Goal: Task Accomplishment & Management: Use online tool/utility

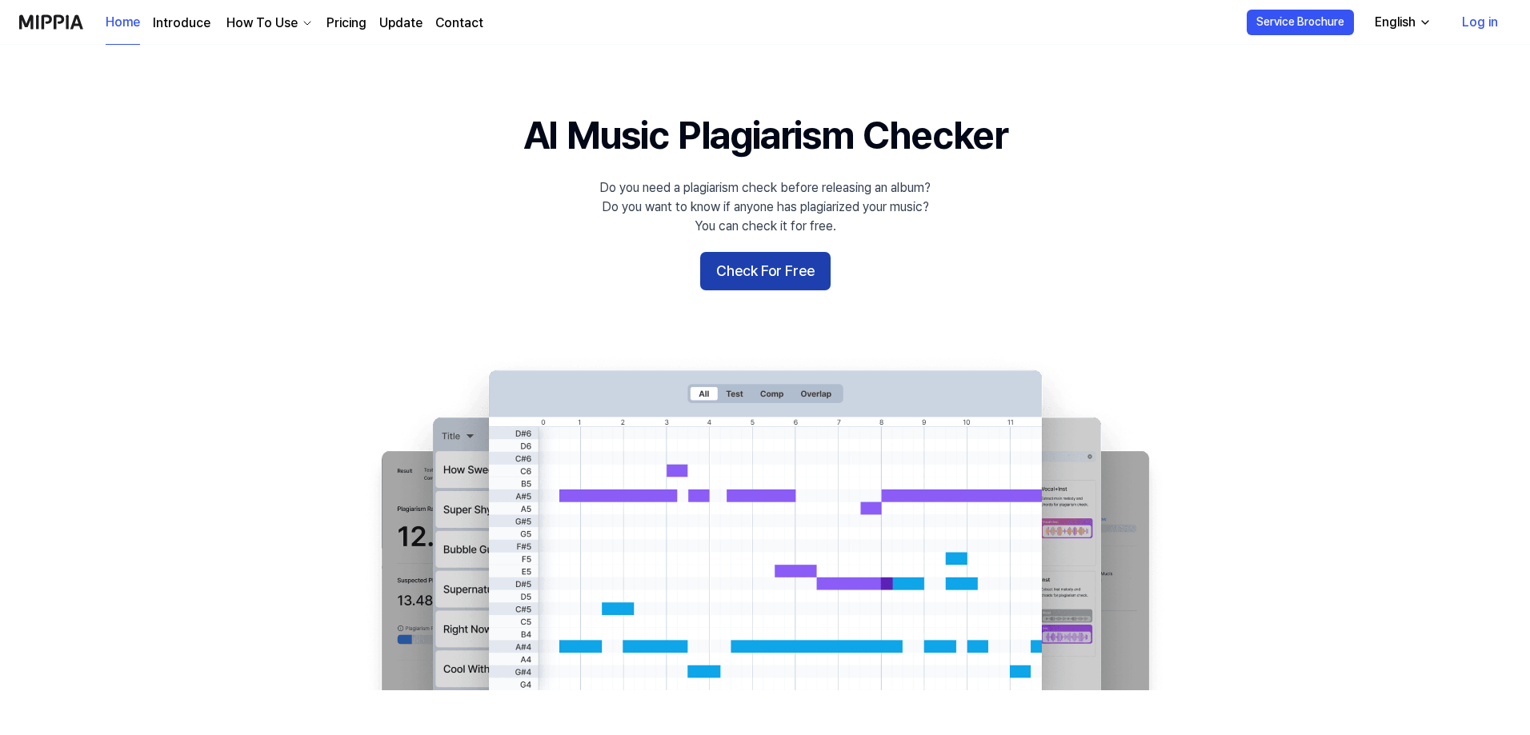
click at [790, 271] on button "Check For Free" at bounding box center [765, 271] width 130 height 38
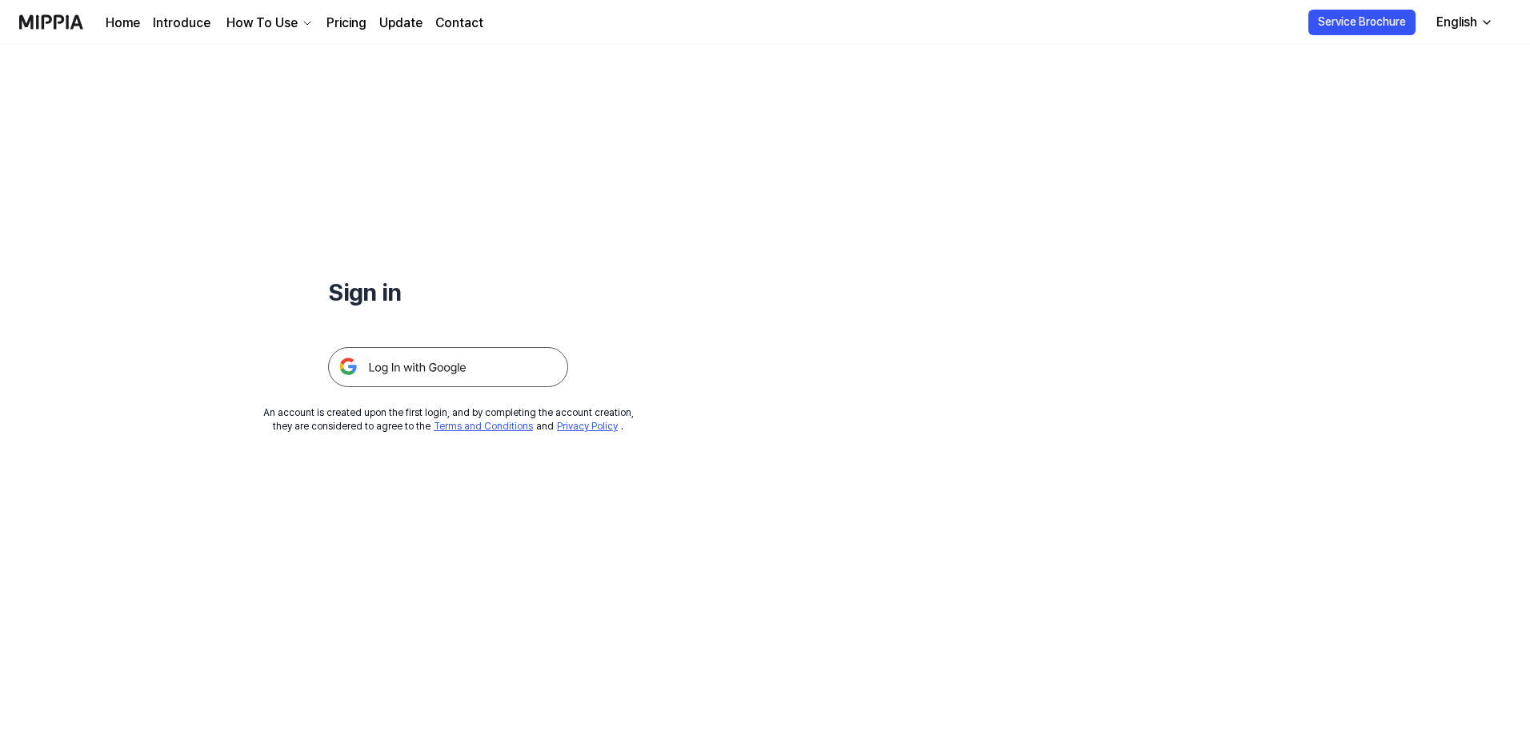
click at [502, 370] on img at bounding box center [448, 367] width 240 height 40
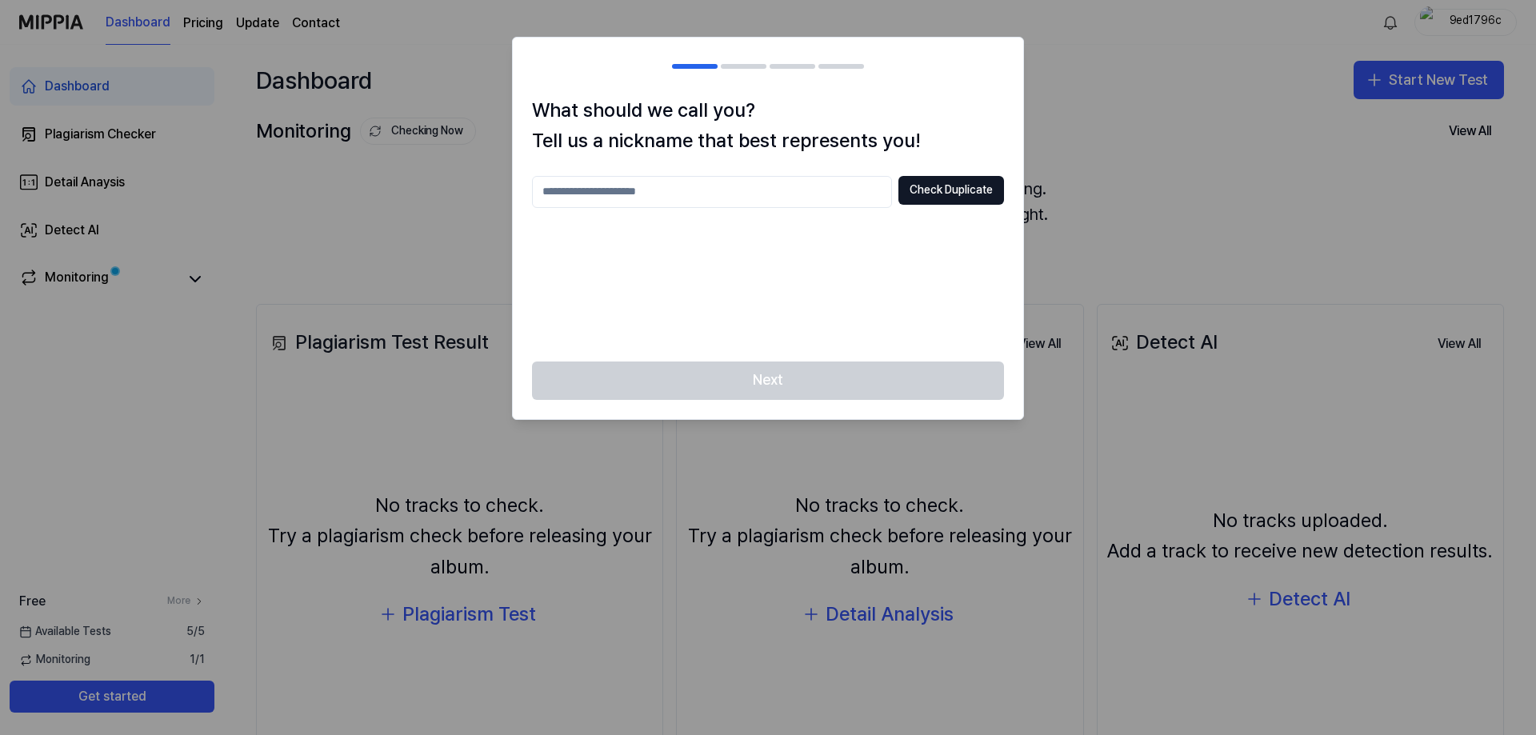
click at [710, 192] on input "text" at bounding box center [712, 192] width 360 height 32
type input "**********"
click at [935, 196] on button "Check Duplicate" at bounding box center [951, 190] width 106 height 29
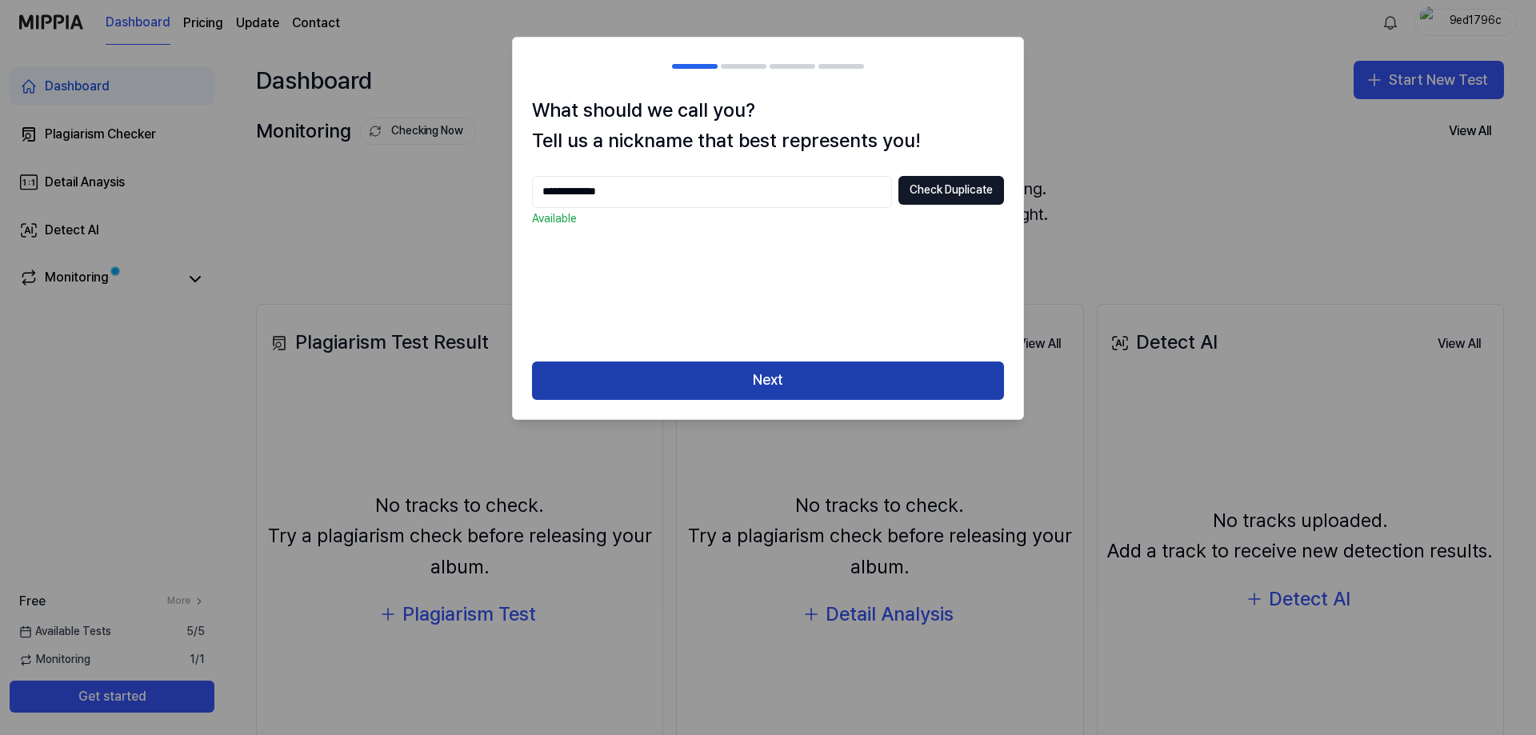
click at [790, 380] on button "Next" at bounding box center [768, 381] width 472 height 38
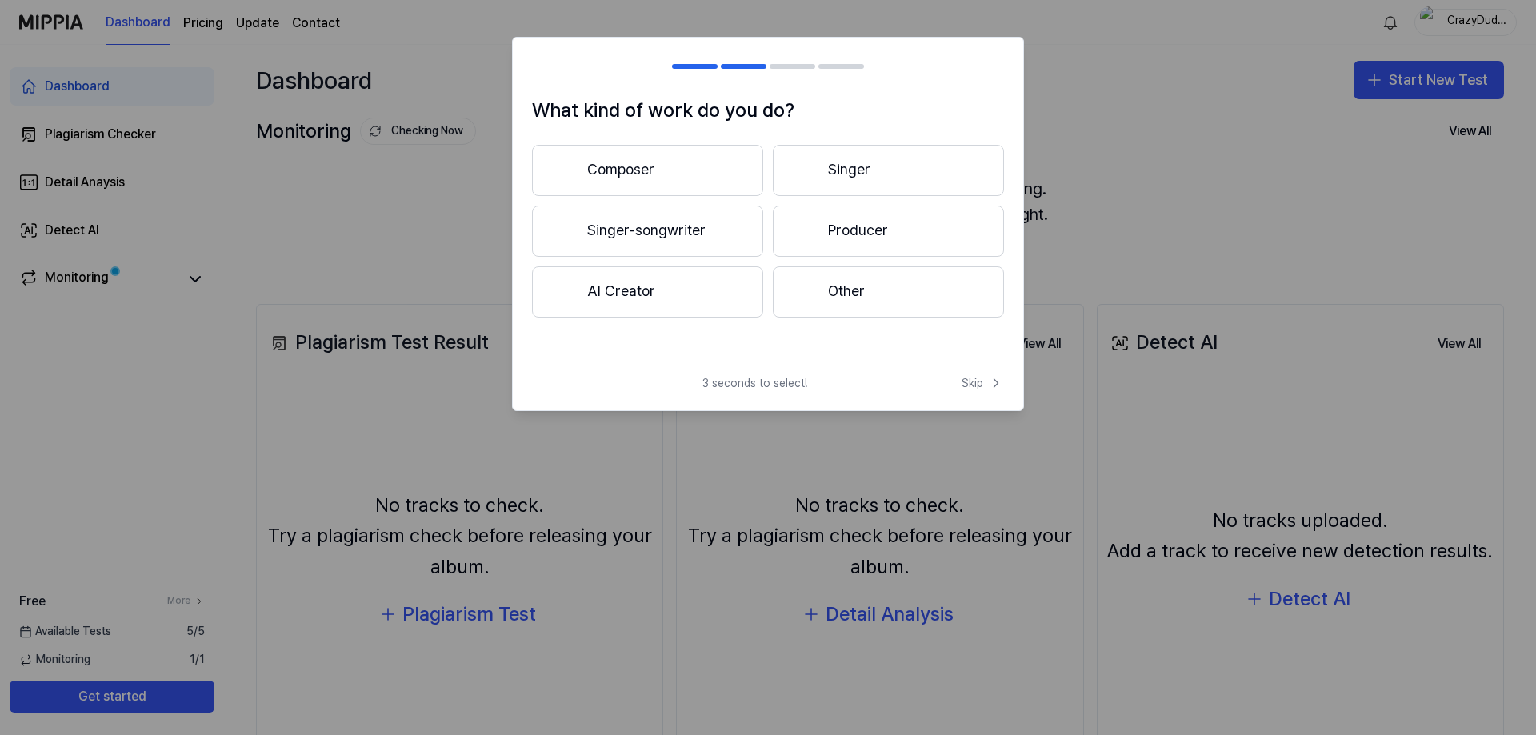
click at [720, 304] on button "AI Creator" at bounding box center [647, 291] width 231 height 51
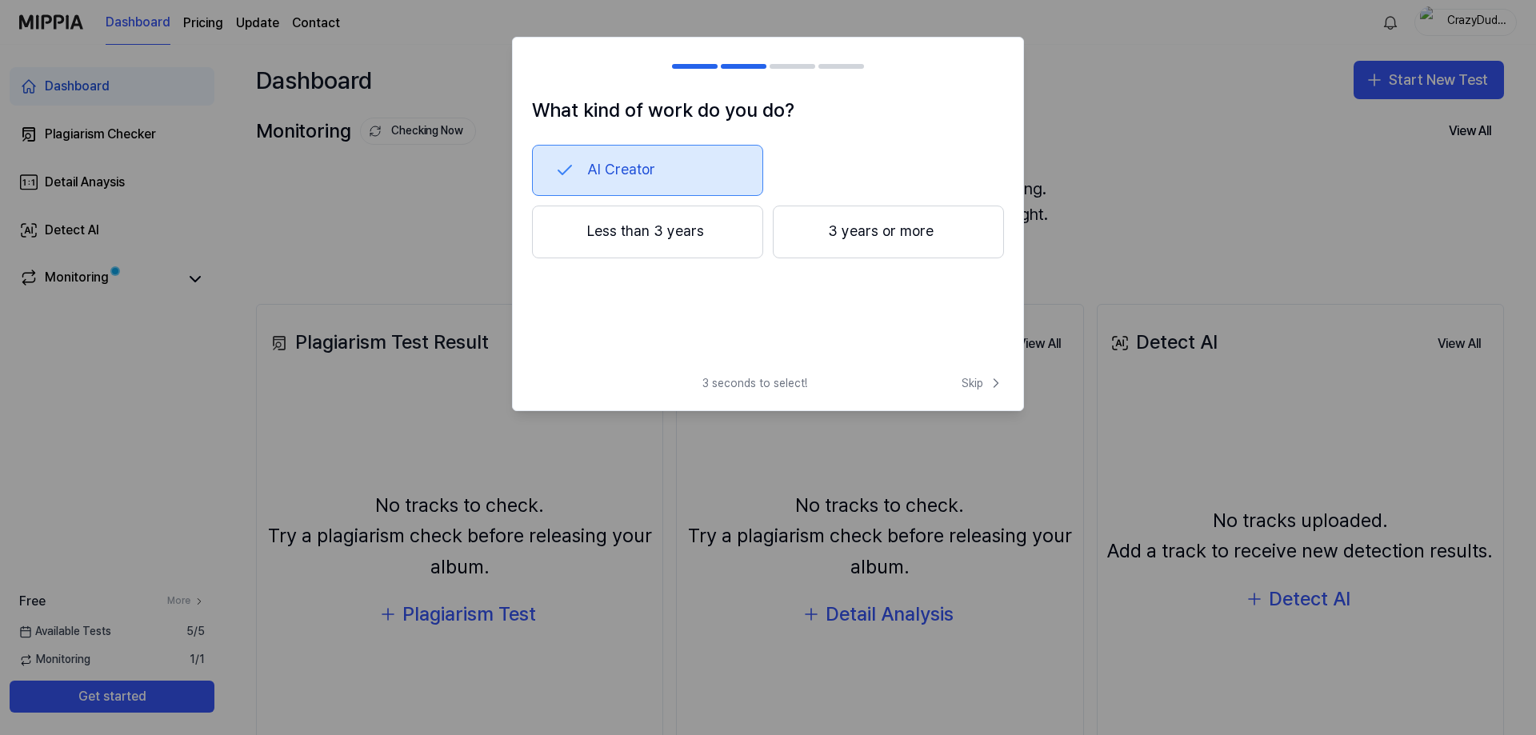
click at [689, 233] on button "Less than 3 years" at bounding box center [647, 232] width 231 height 53
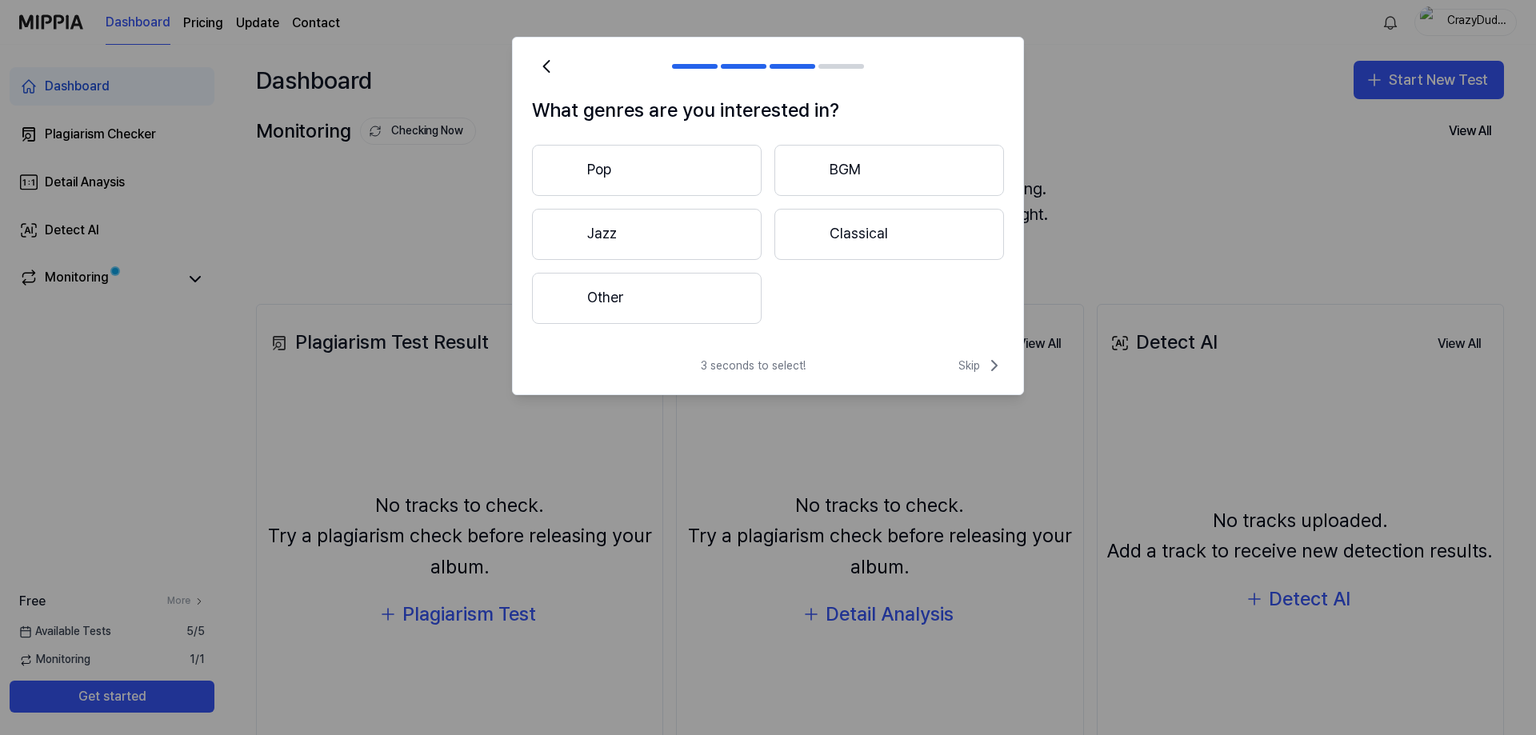
click at [714, 167] on button "Pop" at bounding box center [647, 170] width 230 height 51
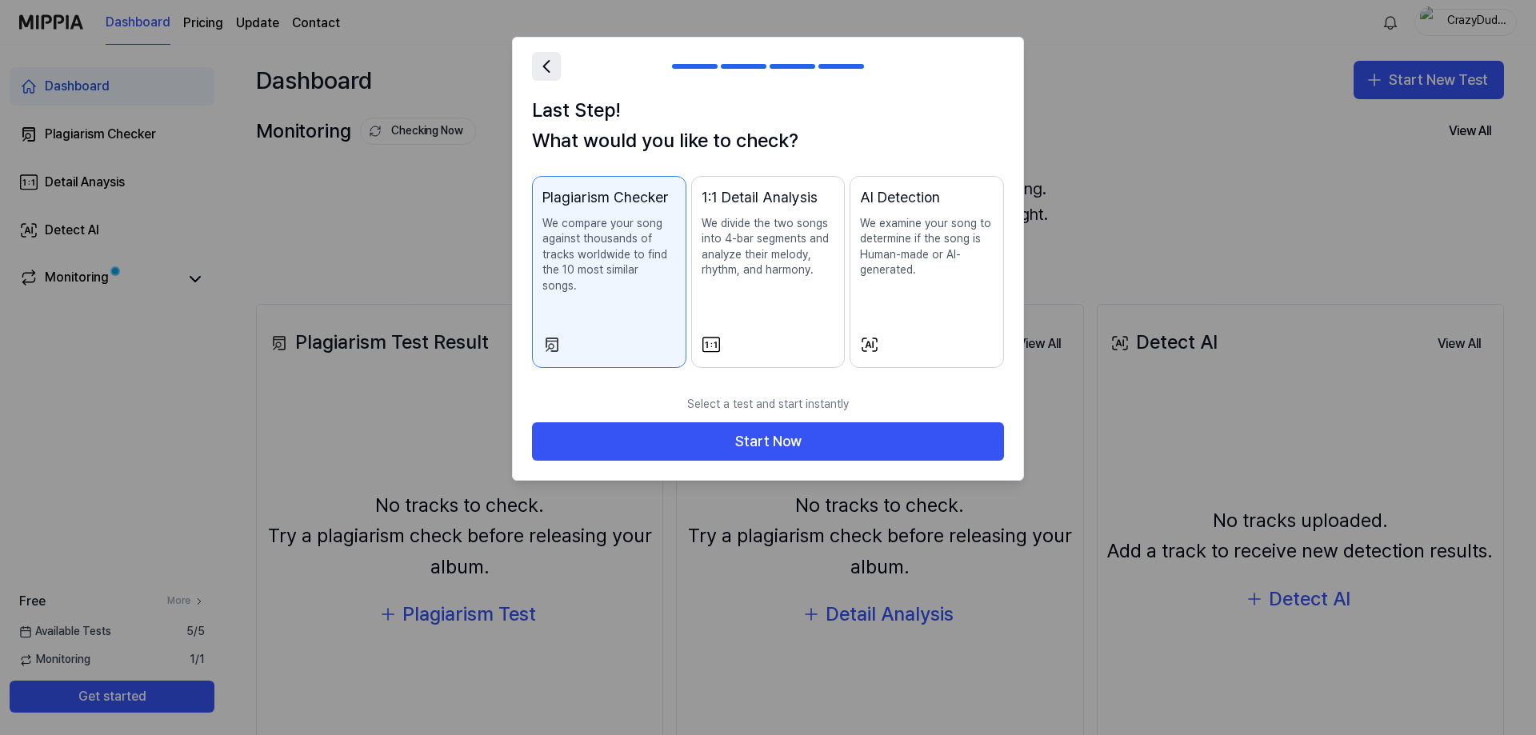
click at [544, 62] on icon at bounding box center [546, 66] width 22 height 22
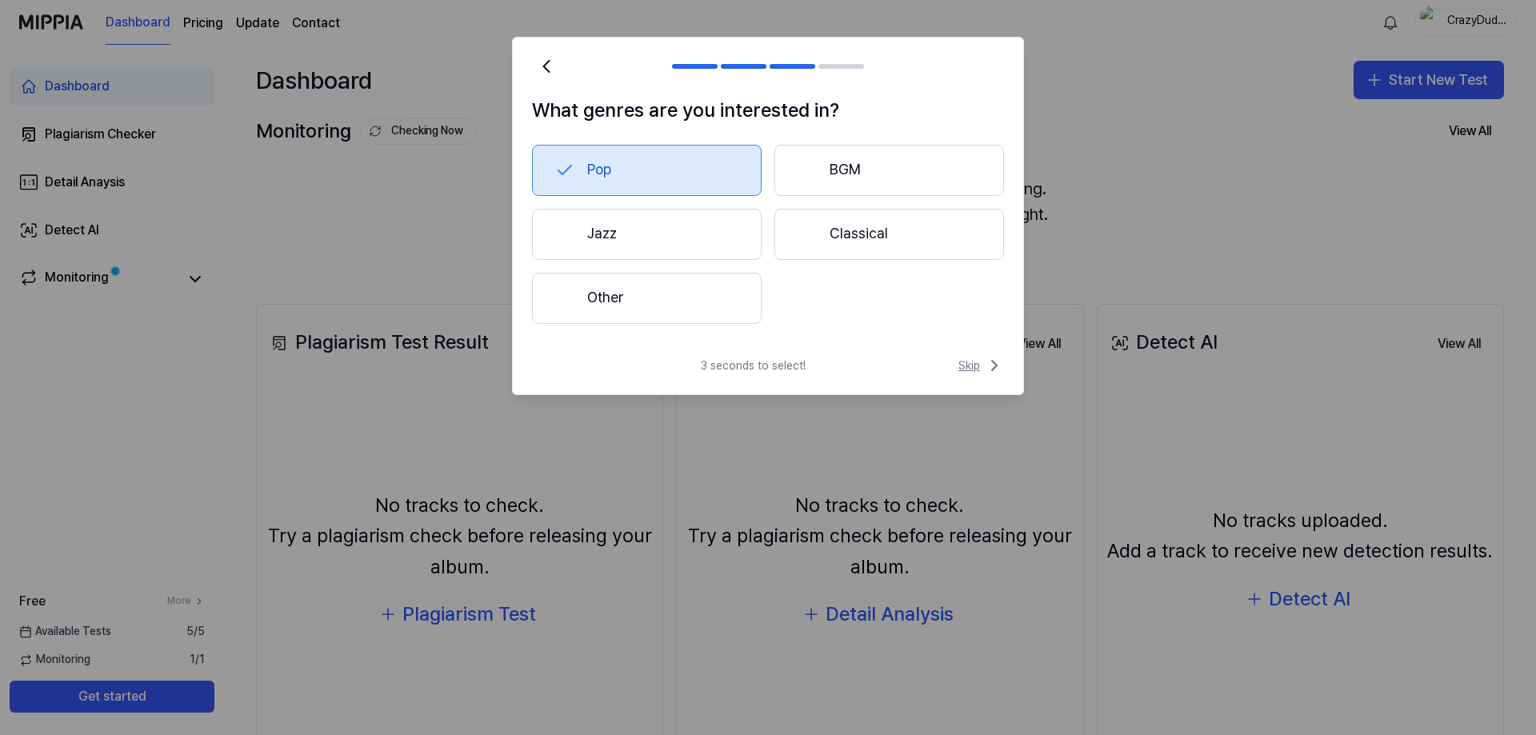
click at [966, 362] on span "Skip" at bounding box center [981, 365] width 46 height 19
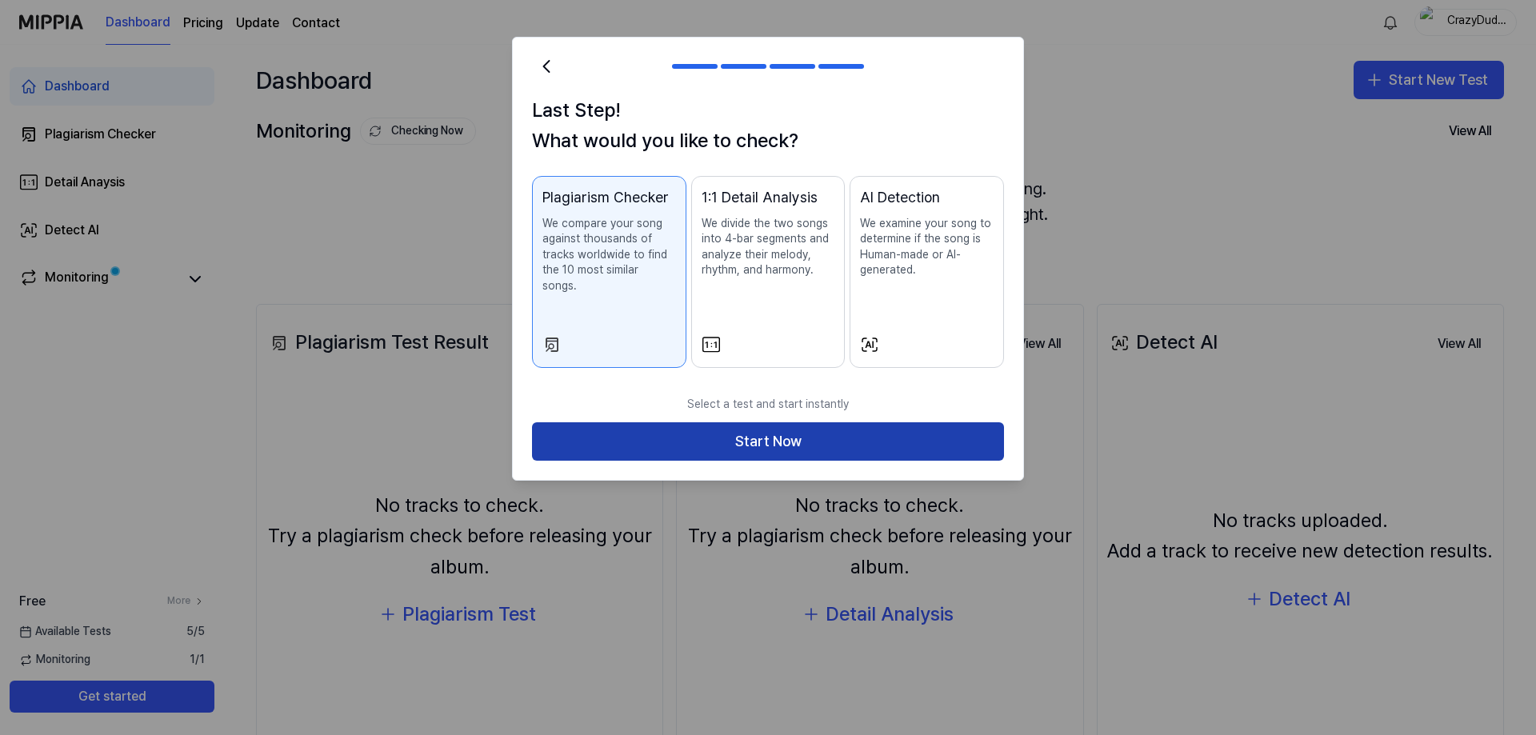
click at [790, 422] on button "Start Now" at bounding box center [768, 441] width 472 height 38
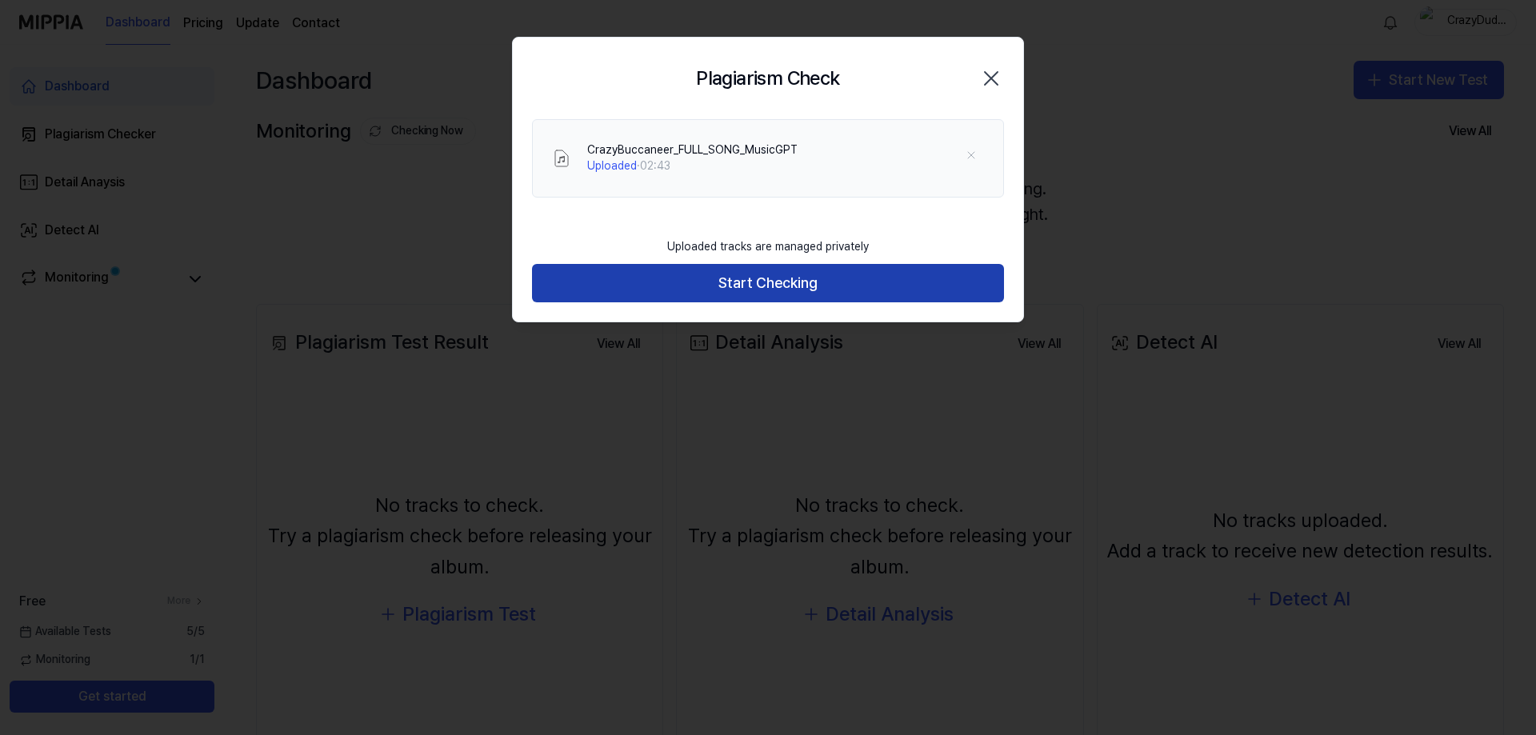
click at [820, 282] on button "Start Checking" at bounding box center [768, 283] width 472 height 38
